Goal: Task Accomplishment & Management: Manage account settings

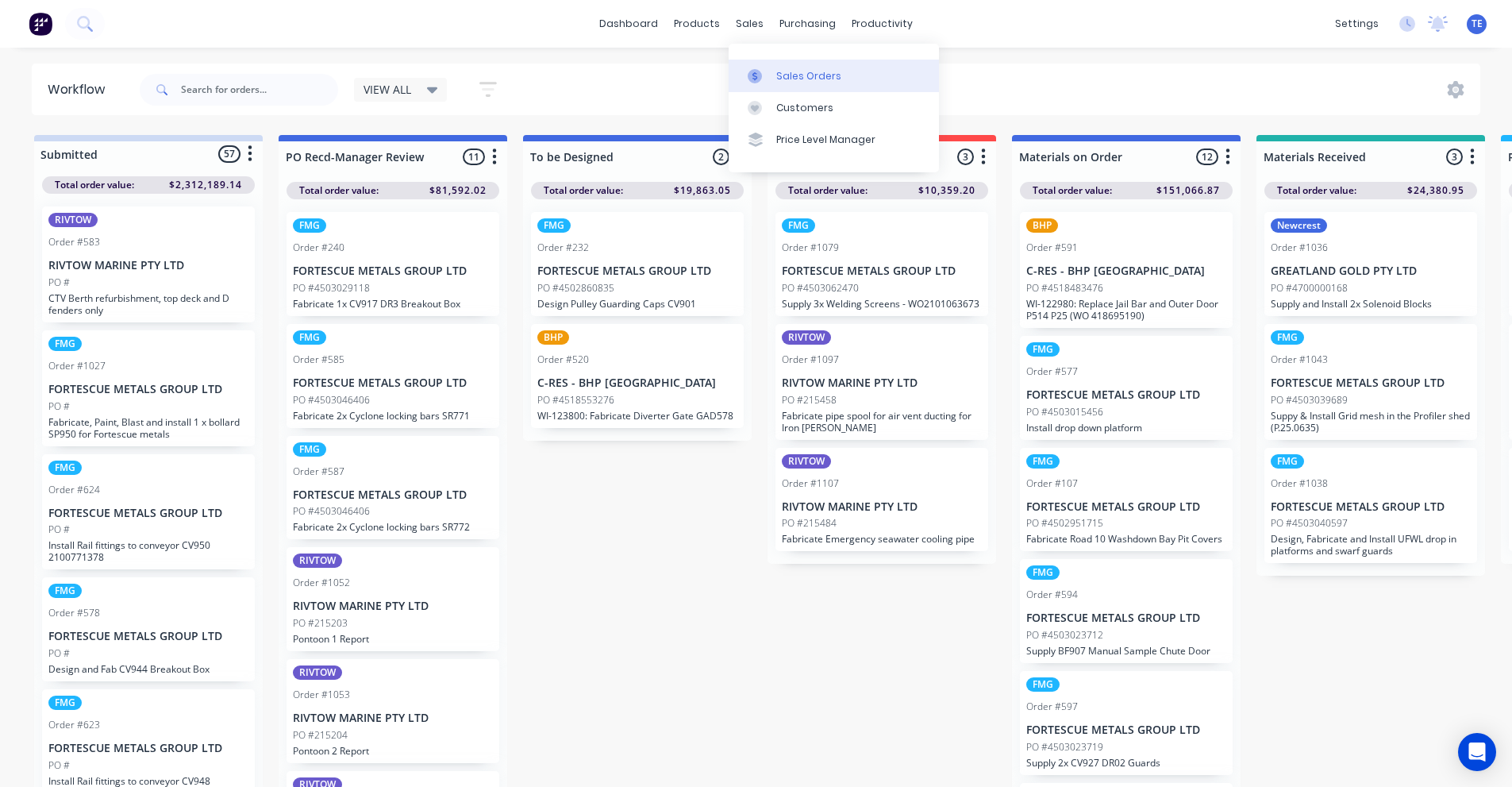
click at [797, 69] on div "Sales Orders" at bounding box center [808, 76] width 65 height 14
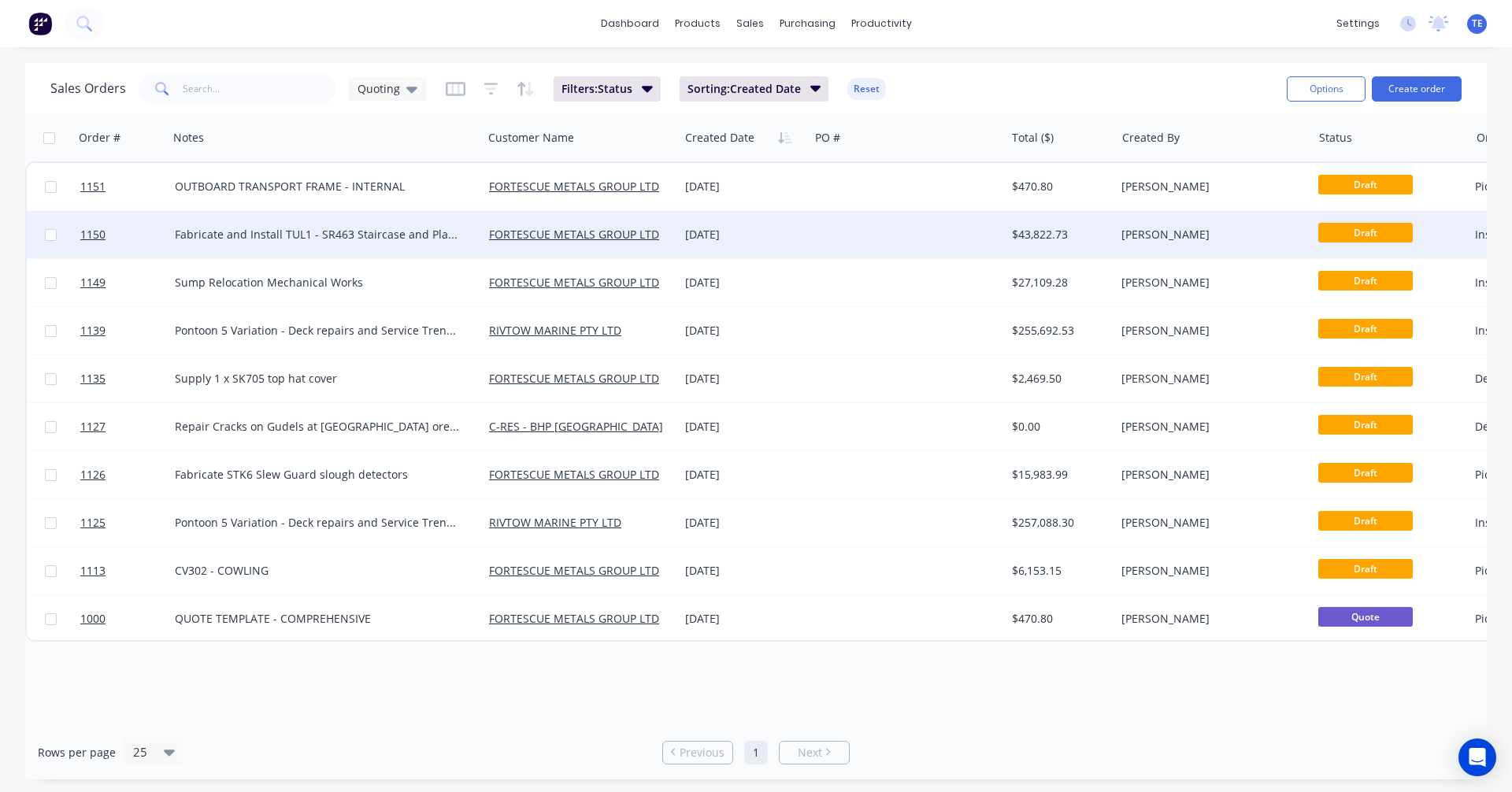
click at [837, 233] on div at bounding box center [906, 234] width 196 height 47
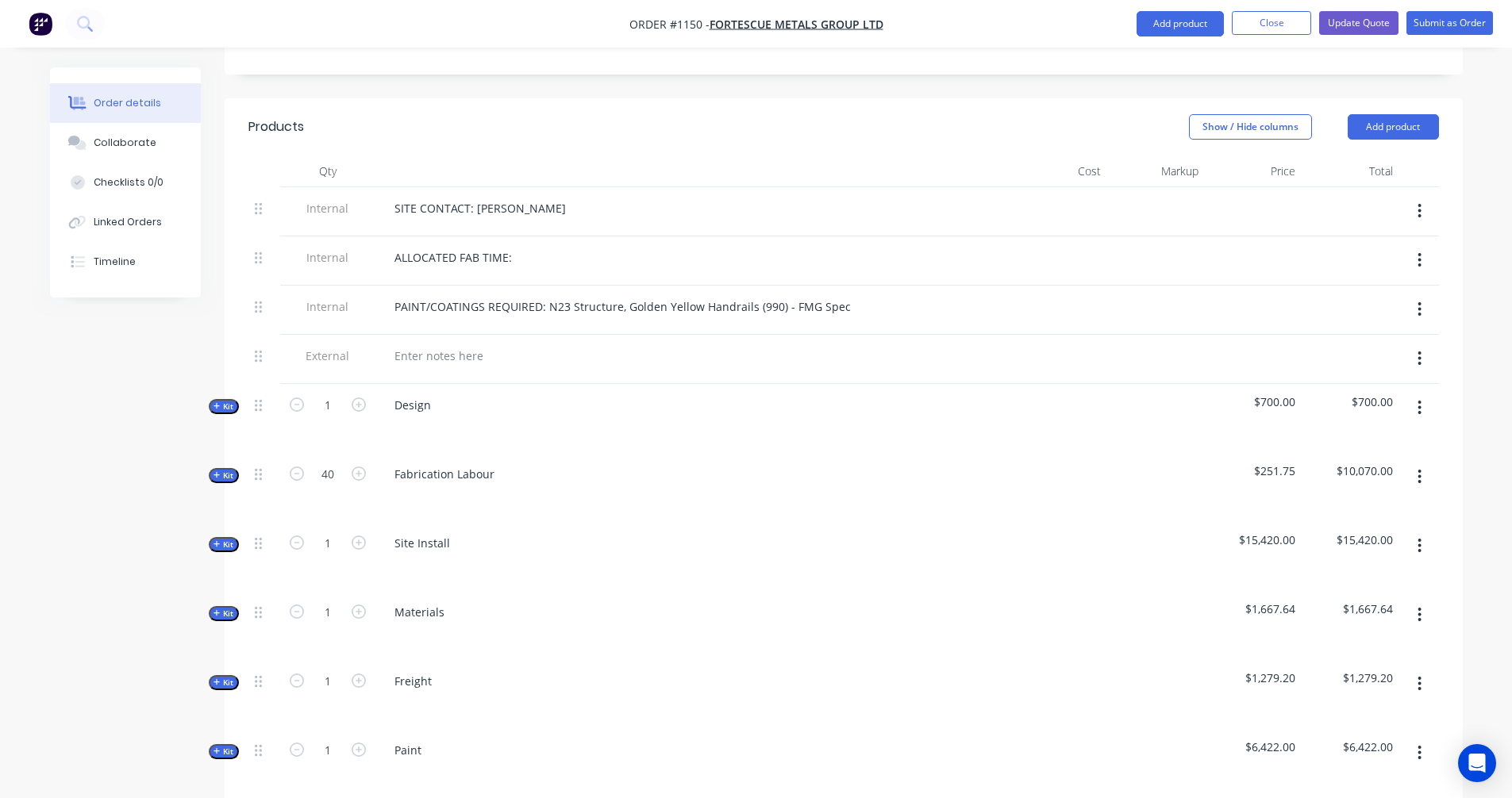
scroll to position [793, 0]
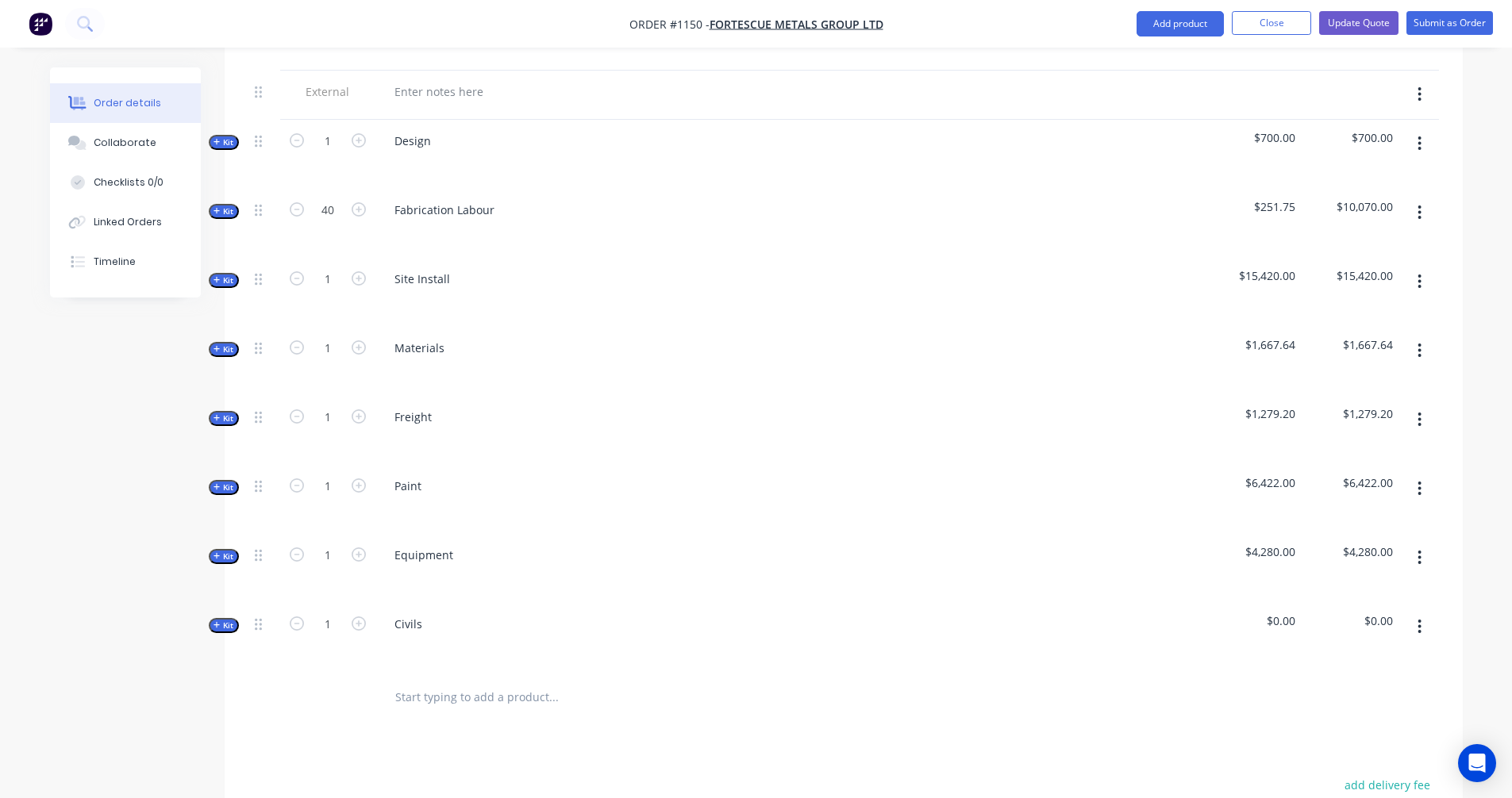
click at [204, 326] on div "Created by [PERSON_NAME] Created [DATE] Required [DATE] Assigned to Add team me…" at bounding box center [756, 201] width 1413 height 1854
click at [96, 146] on div "Collaborate" at bounding box center [124, 143] width 63 height 14
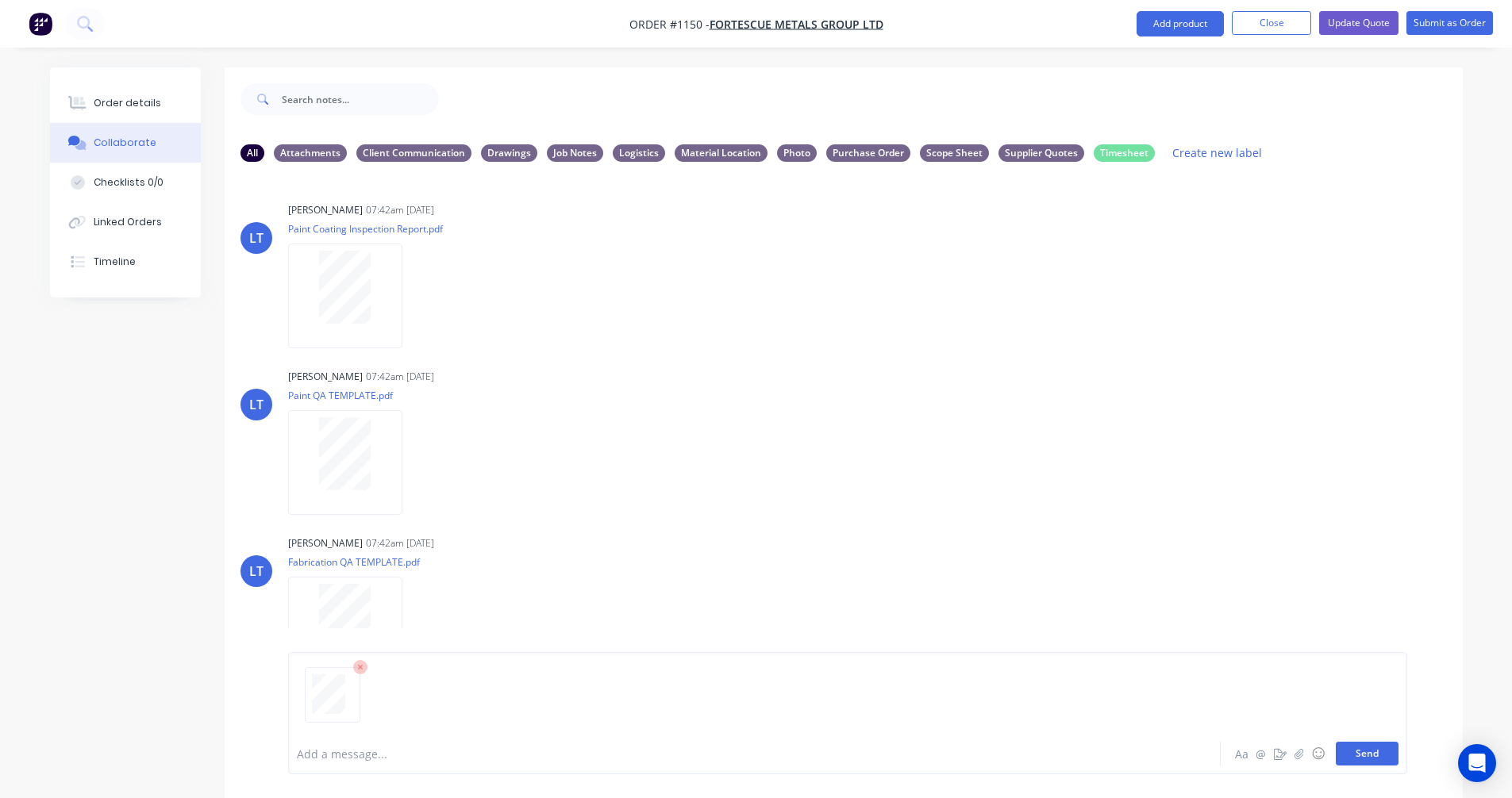
click at [1364, 755] on button "Send" at bounding box center [1366, 754] width 63 height 24
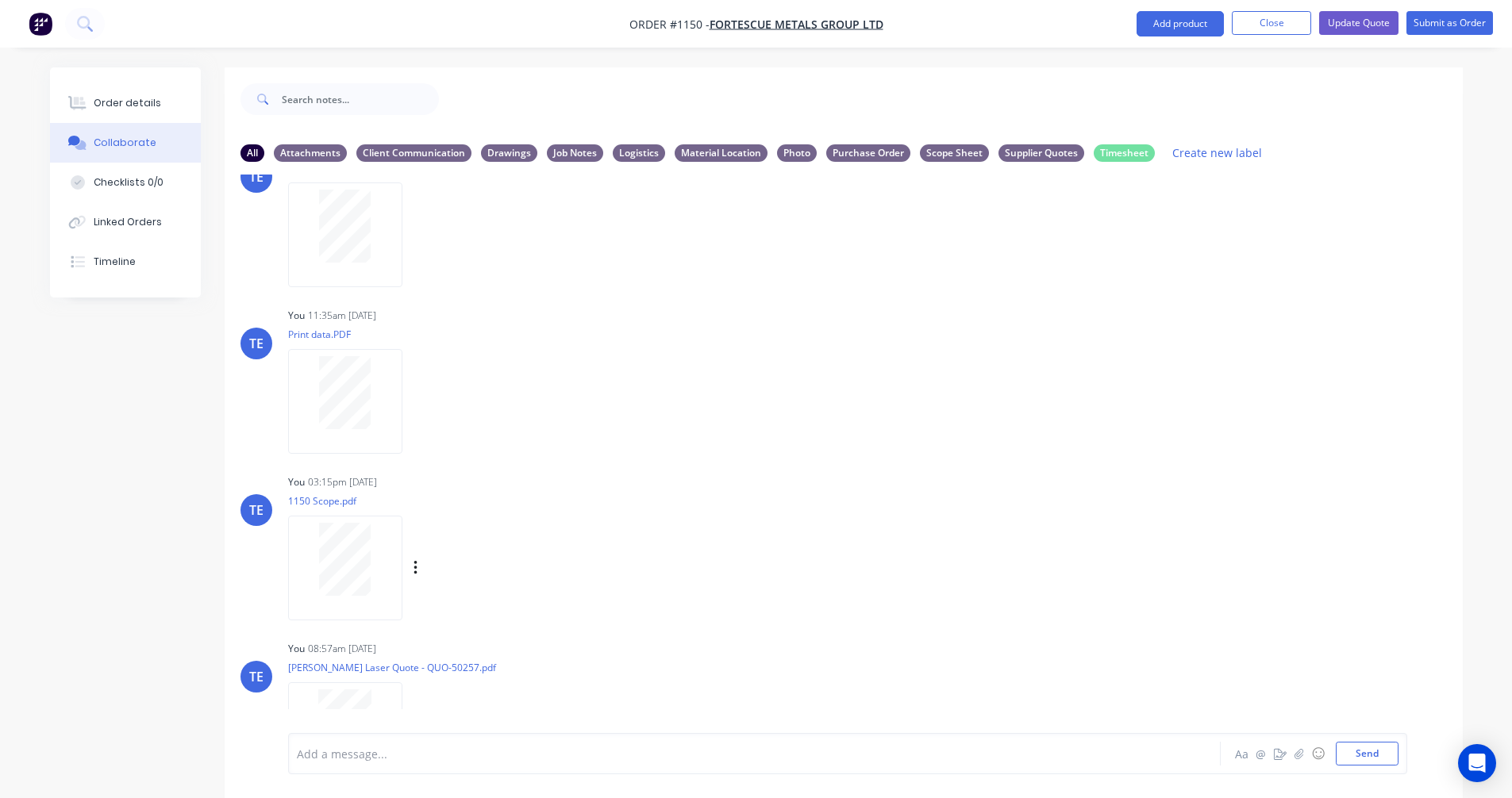
scroll to position [1455, 0]
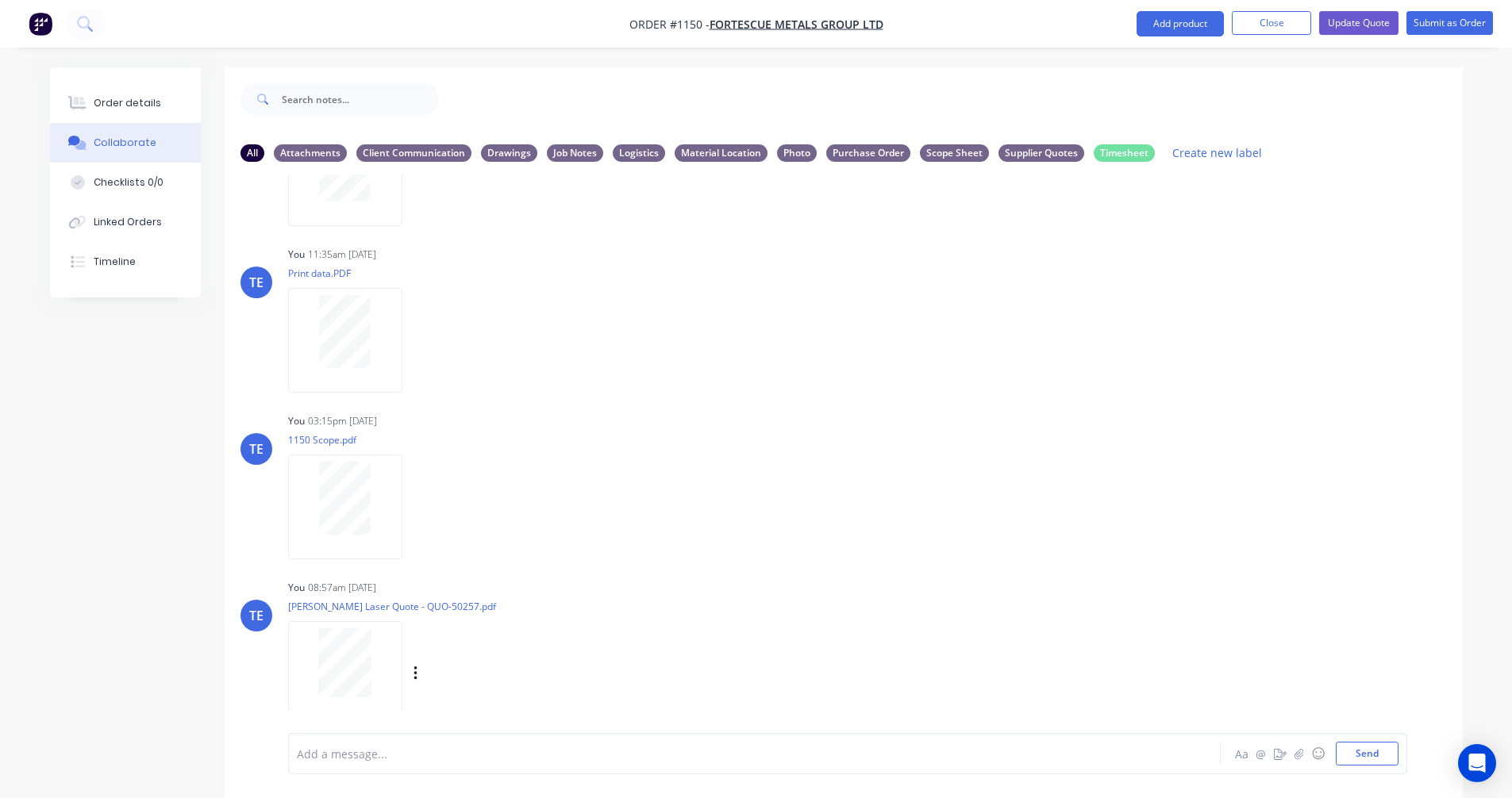
click at [420, 671] on div "Labels Download Delete" at bounding box center [498, 674] width 178 height 23
click at [418, 674] on icon "button" at bounding box center [416, 674] width 5 height 18
click at [469, 639] on button "Labels" at bounding box center [519, 640] width 178 height 36
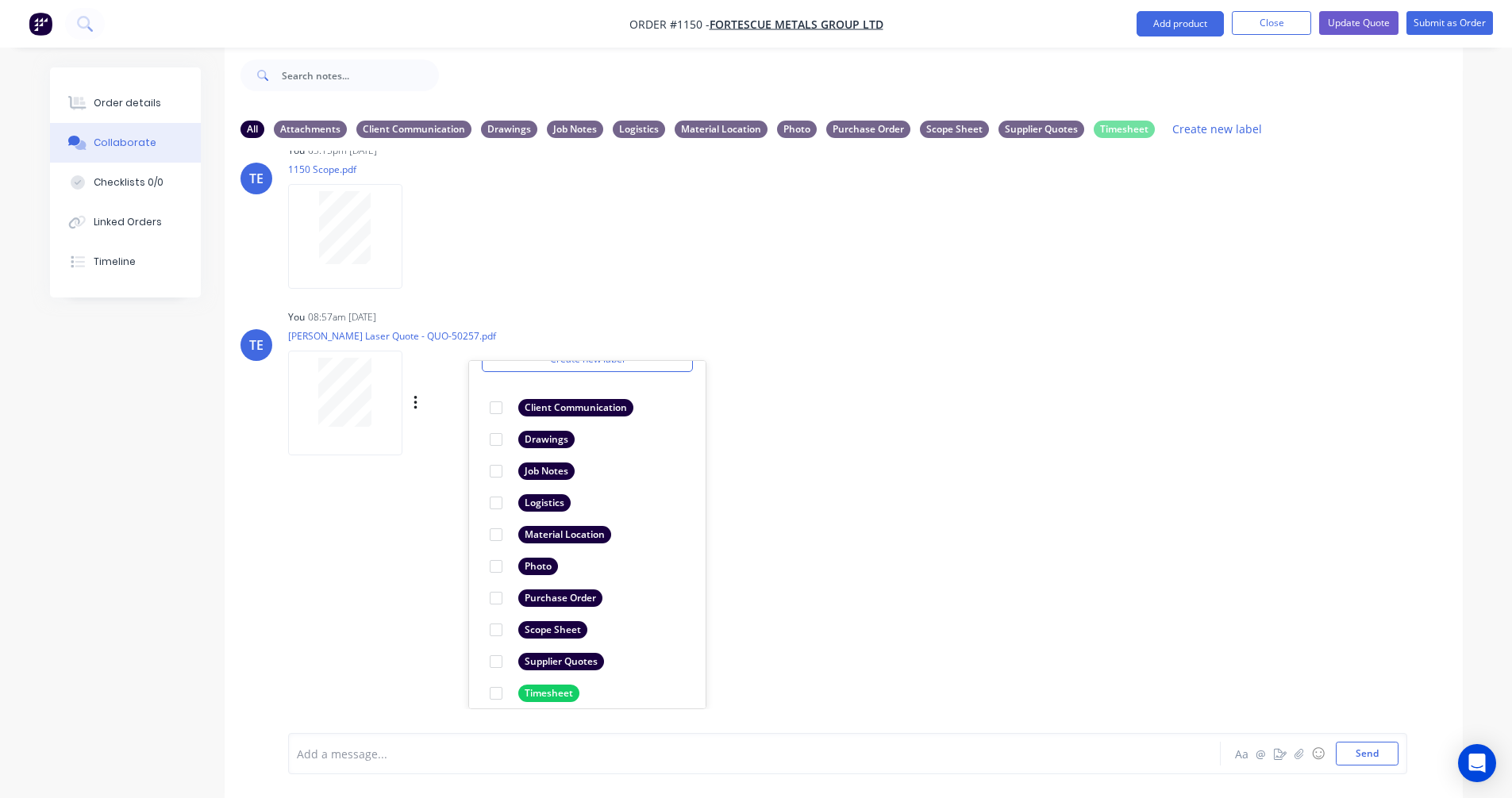
scroll to position [92, 0]
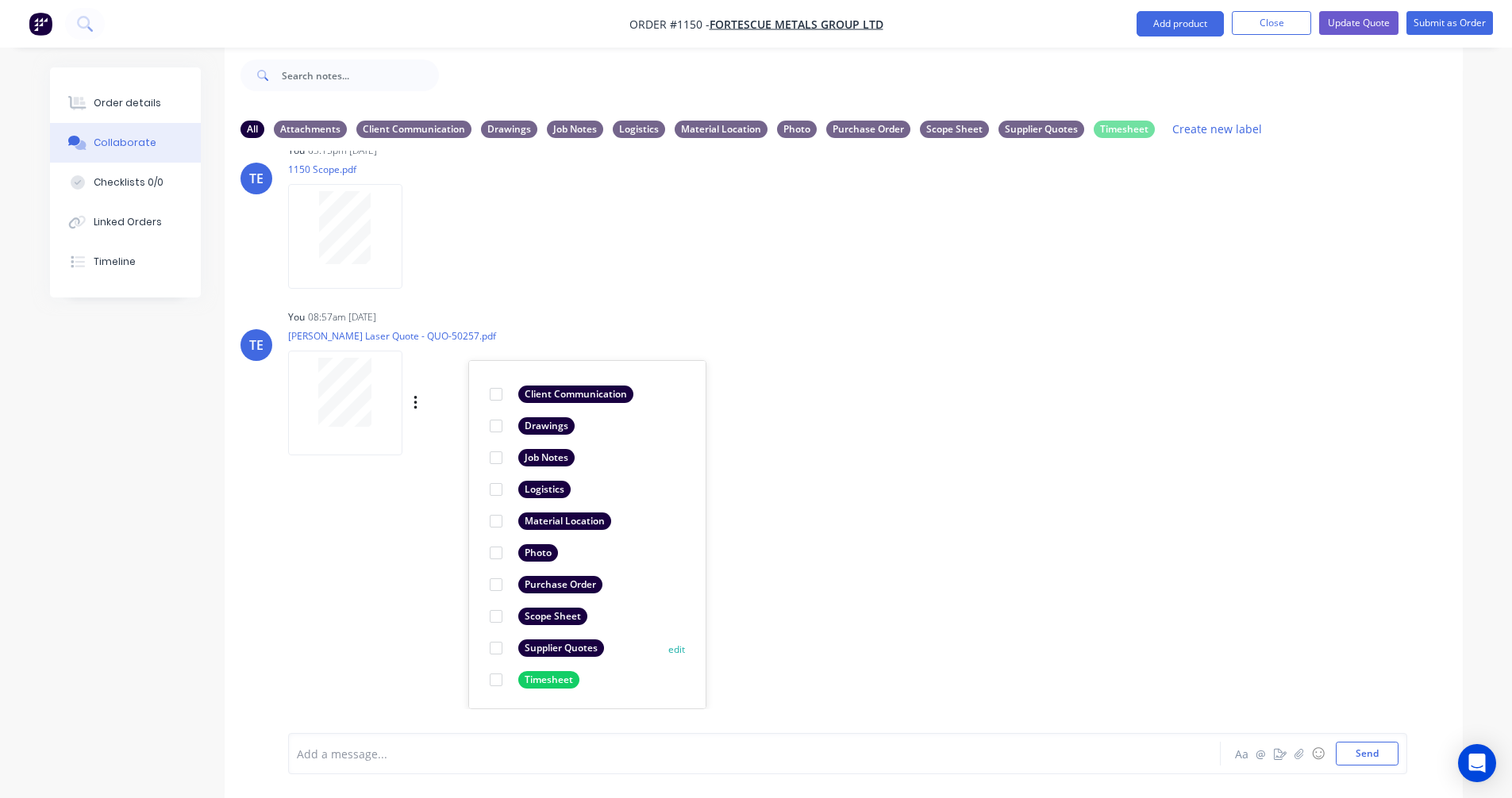
click at [581, 644] on div "Supplier Quotes" at bounding box center [561, 648] width 86 height 17
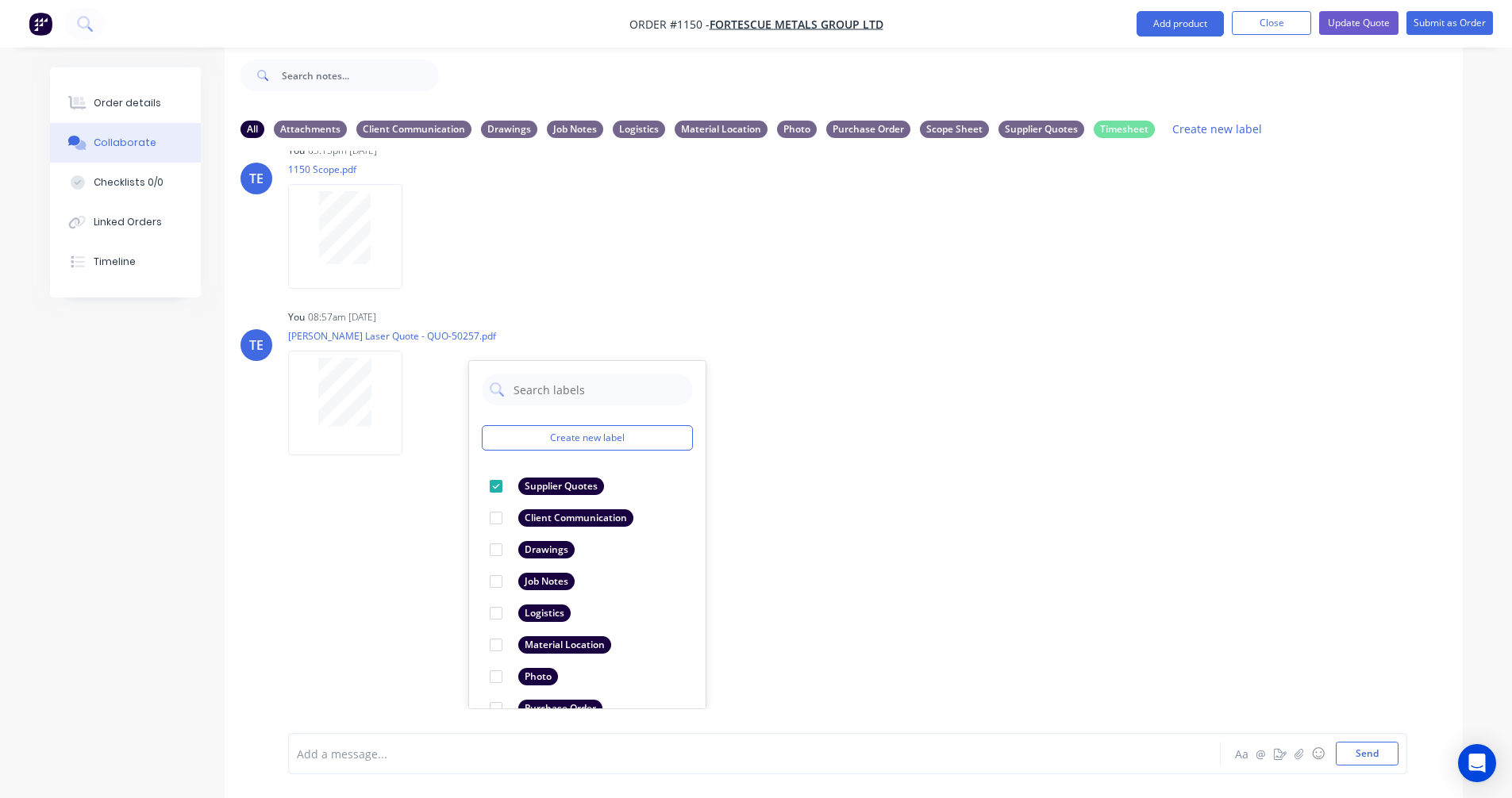
click at [962, 482] on div "LT [PERSON_NAME] 07:42am [DATE] Paint Coating Inspection Report.pdf Labels Down…" at bounding box center [844, 430] width 1238 height 559
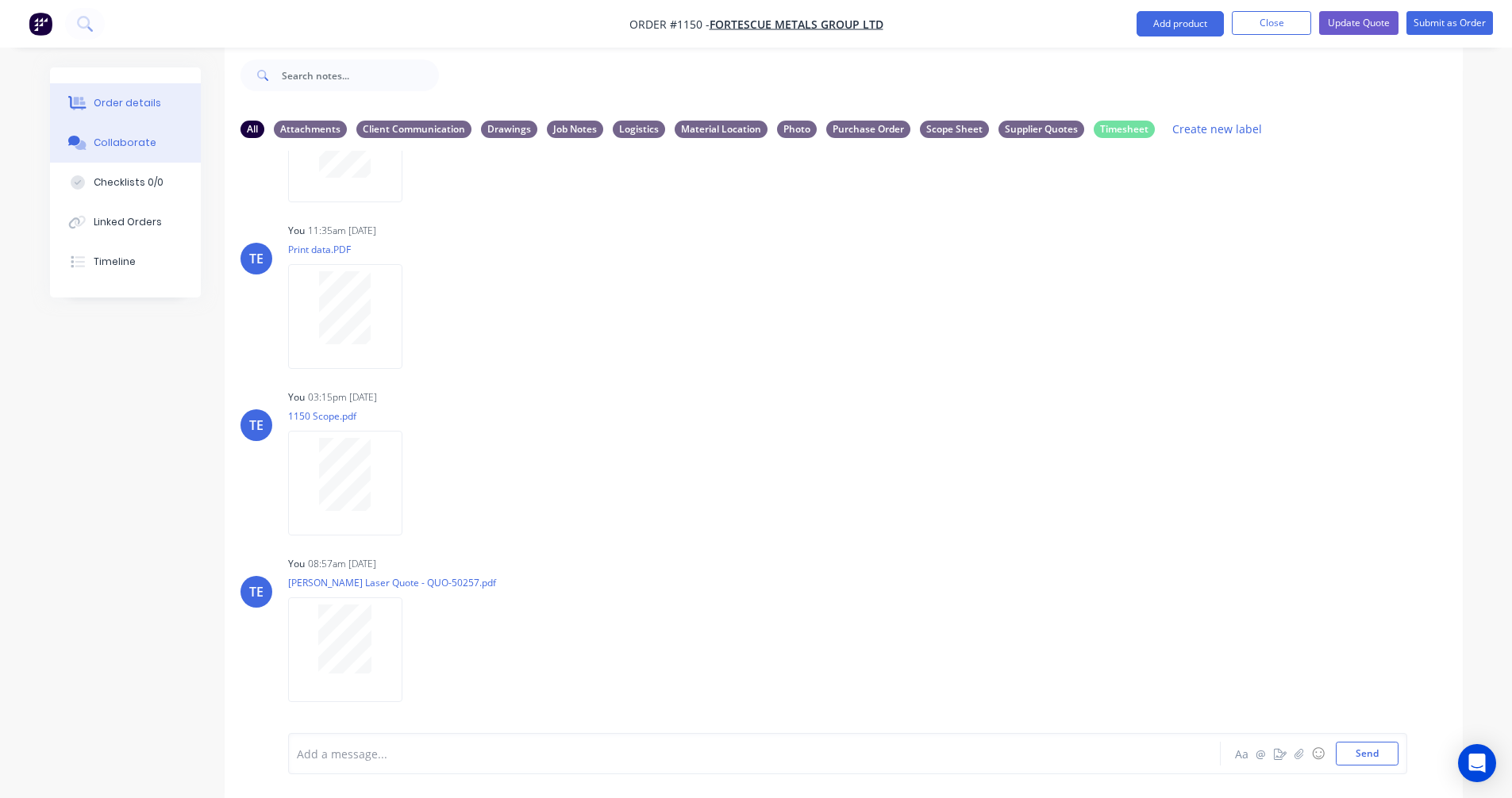
click at [113, 104] on div "Order details" at bounding box center [127, 103] width 68 height 14
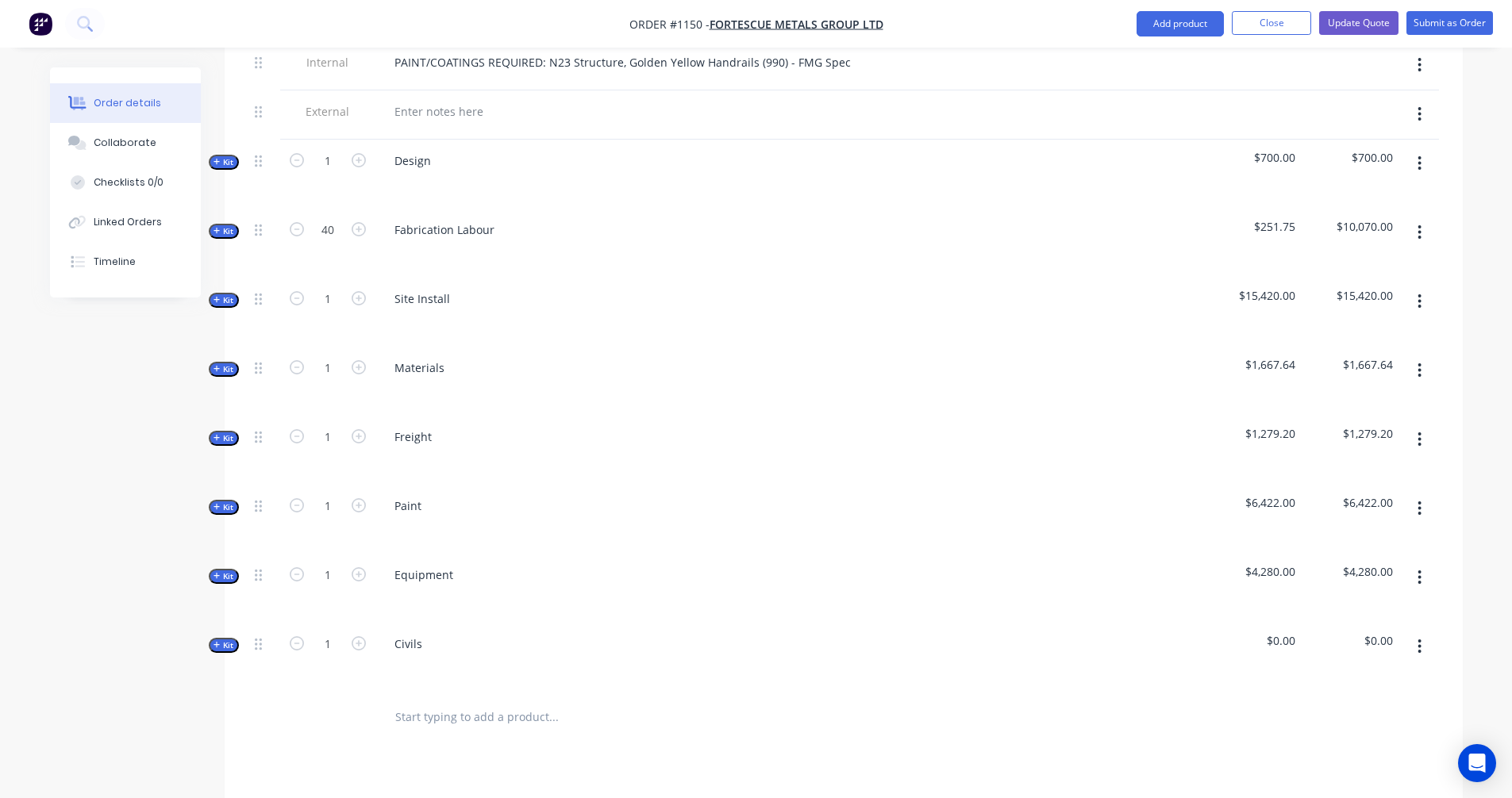
scroll to position [817, 0]
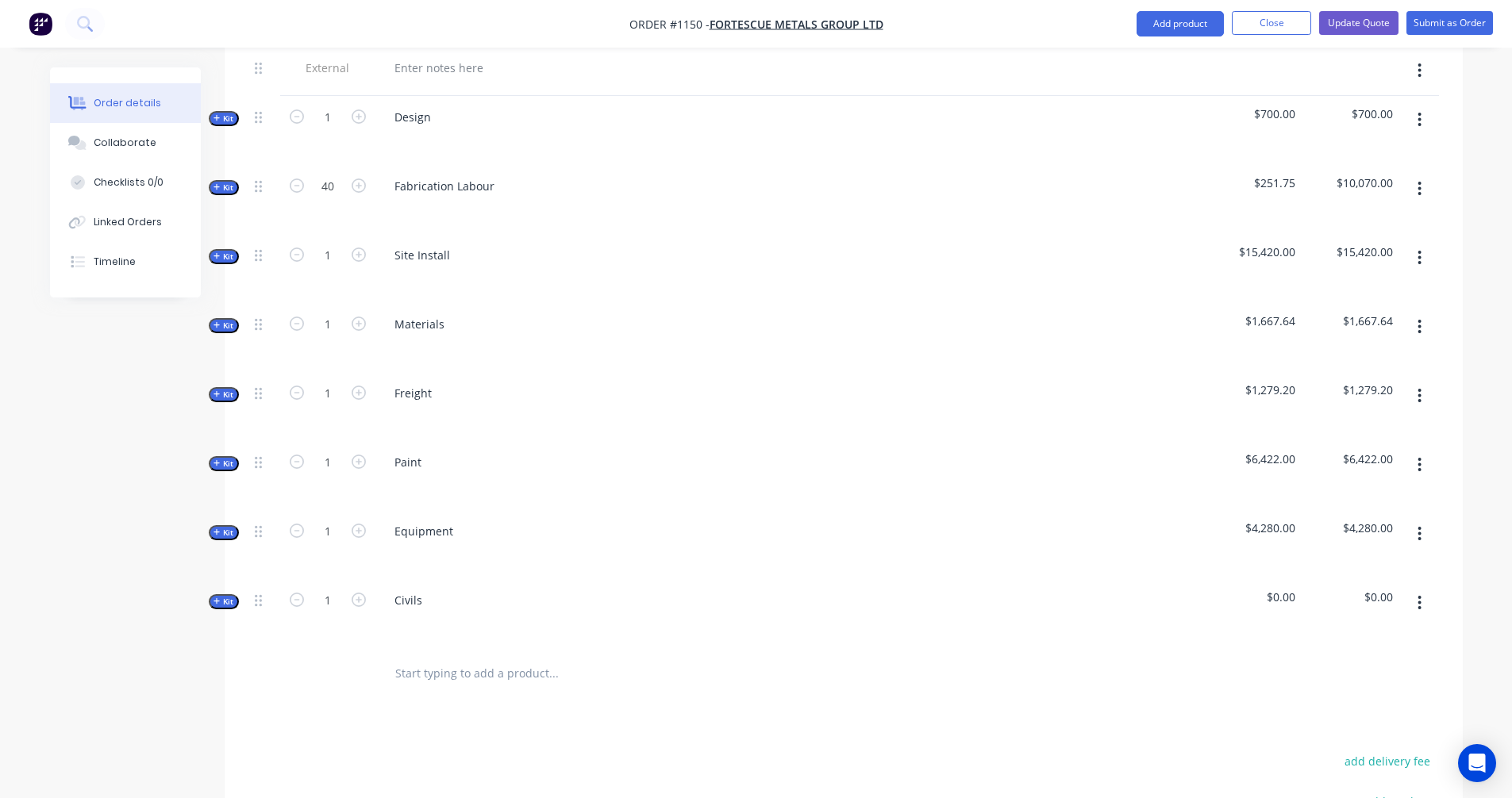
click at [217, 322] on icon "button" at bounding box center [216, 325] width 7 height 7
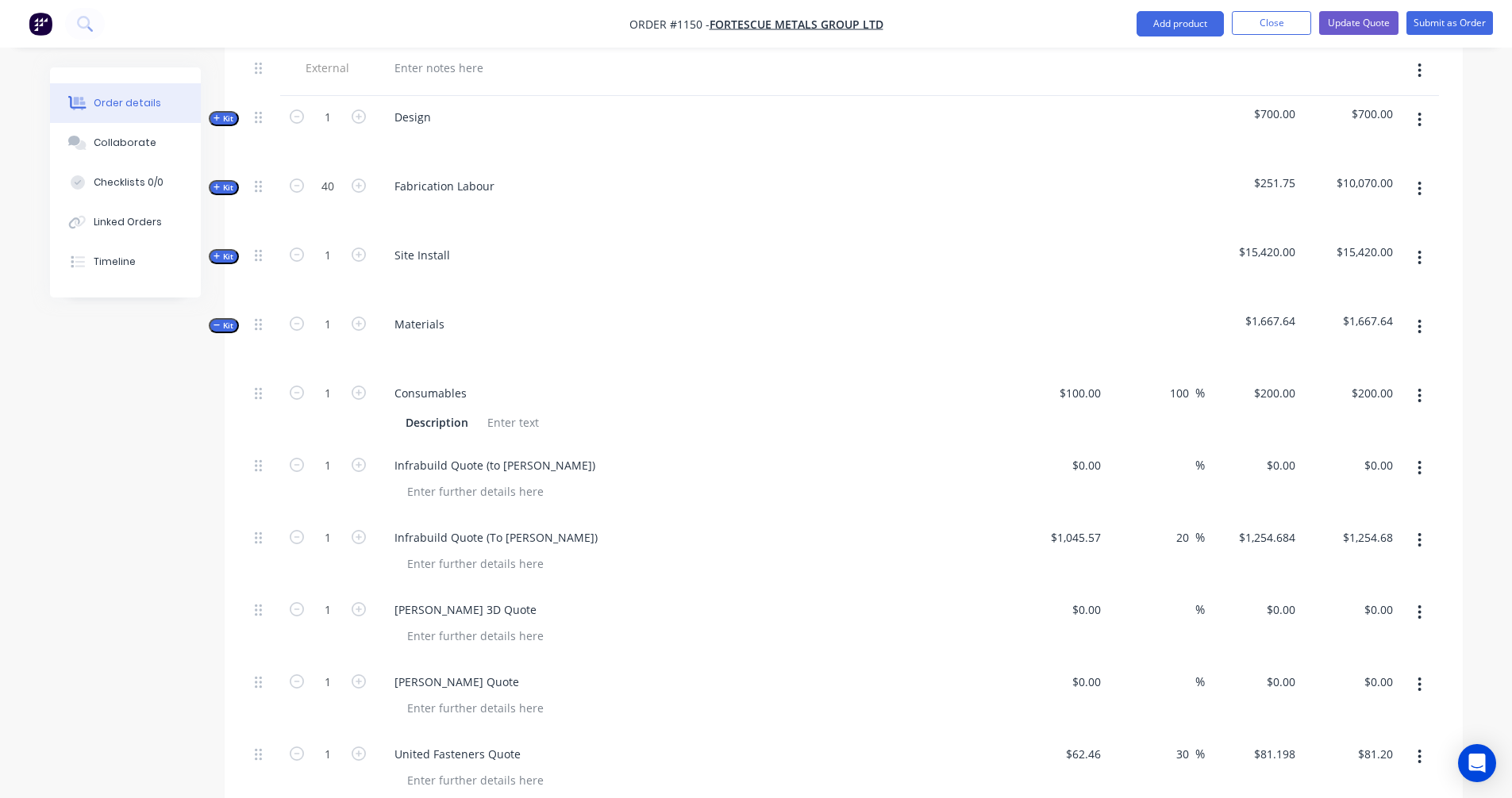
scroll to position [1081, 0]
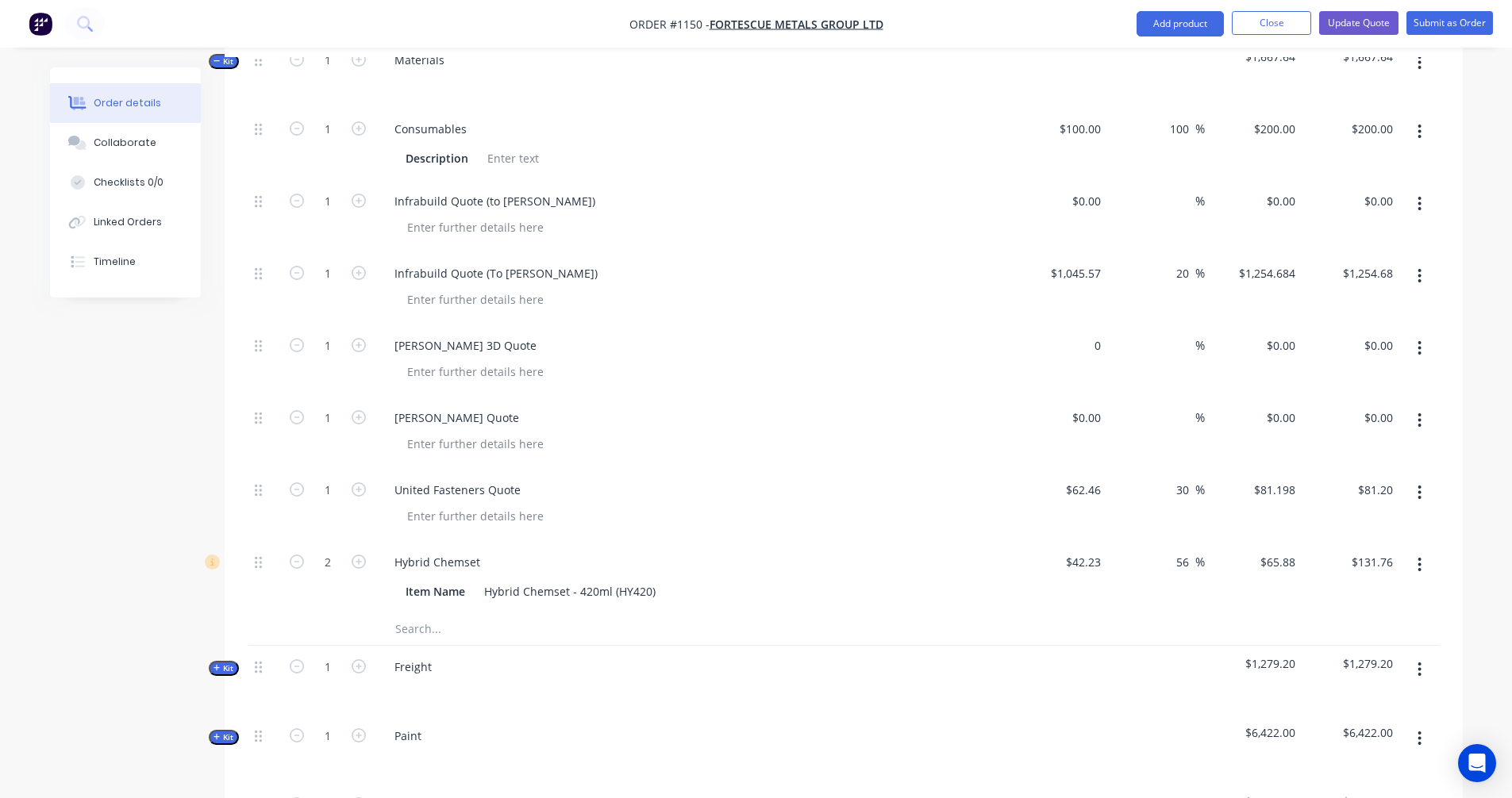
click at [1072, 325] on div "0 $0.00" at bounding box center [1059, 360] width 97 height 72
type input "$770.00"
type input "20"
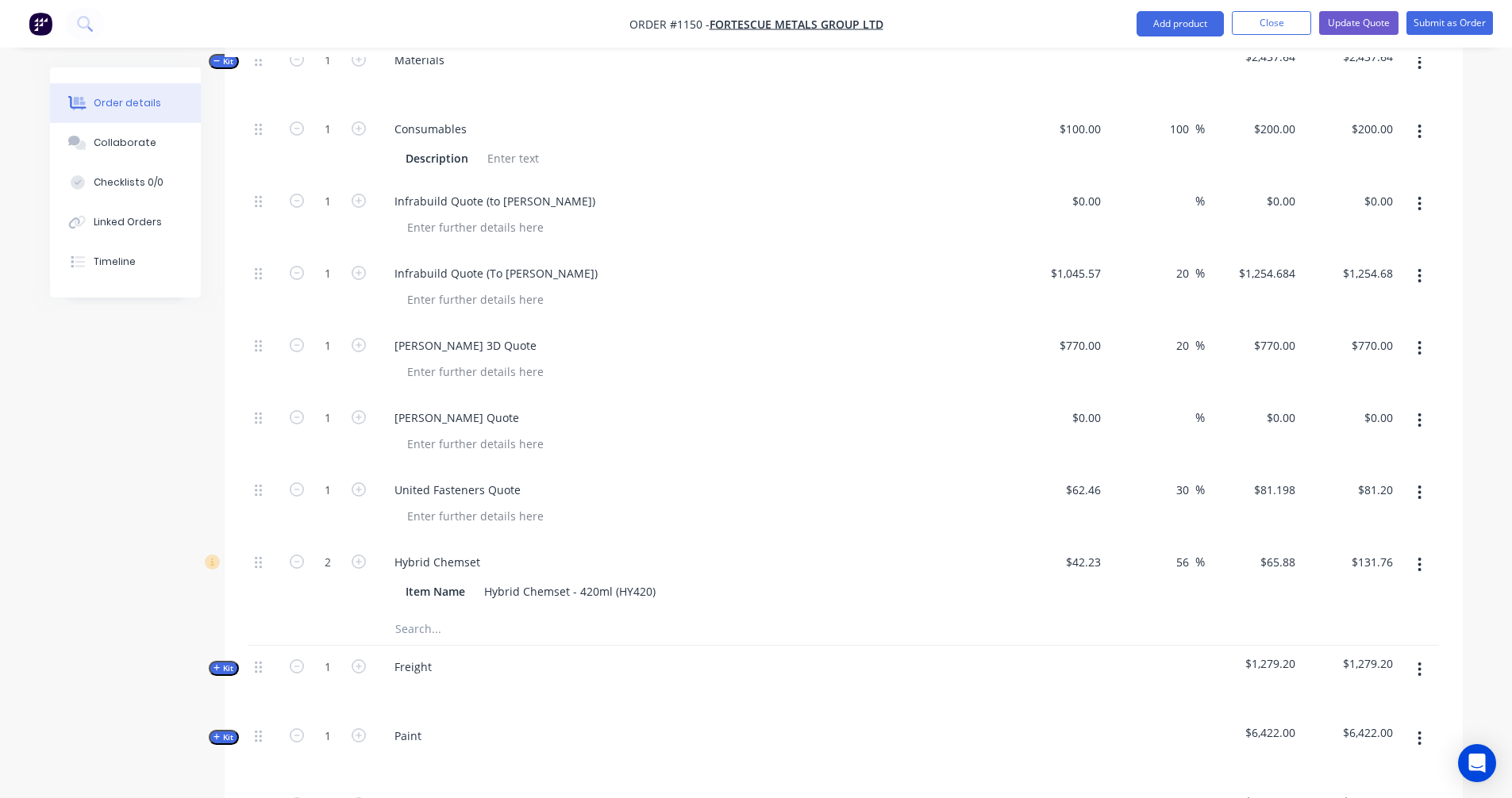
type input "$924.00"
click at [1110, 584] on div "56 56 %" at bounding box center [1155, 576] width 97 height 72
